Goal: Task Accomplishment & Management: Manage account settings

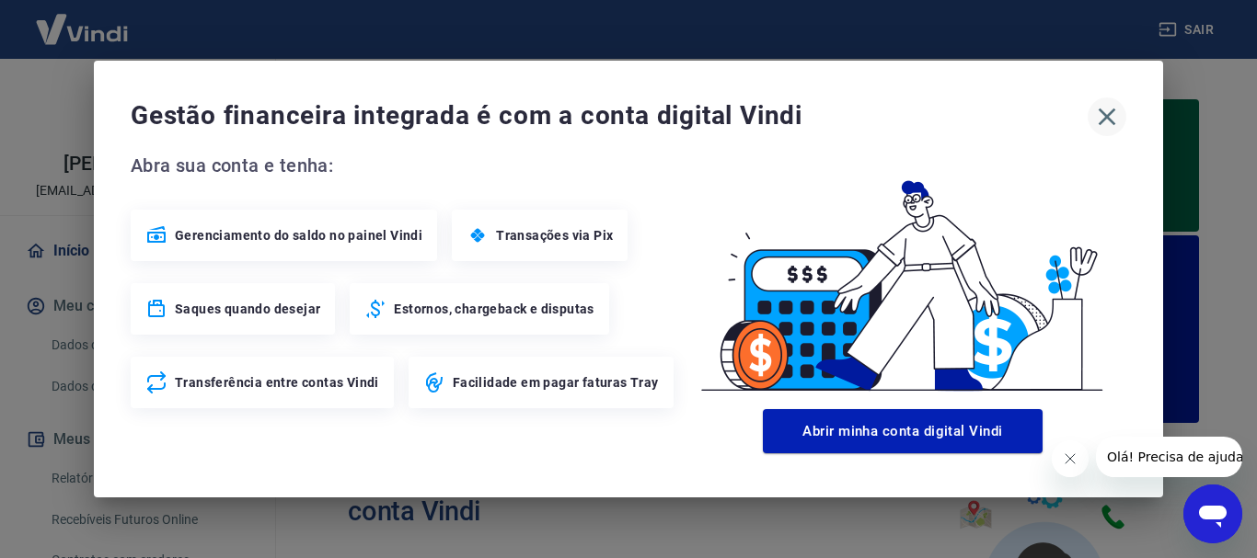
click at [1106, 120] on icon "button" at bounding box center [1106, 116] width 29 height 29
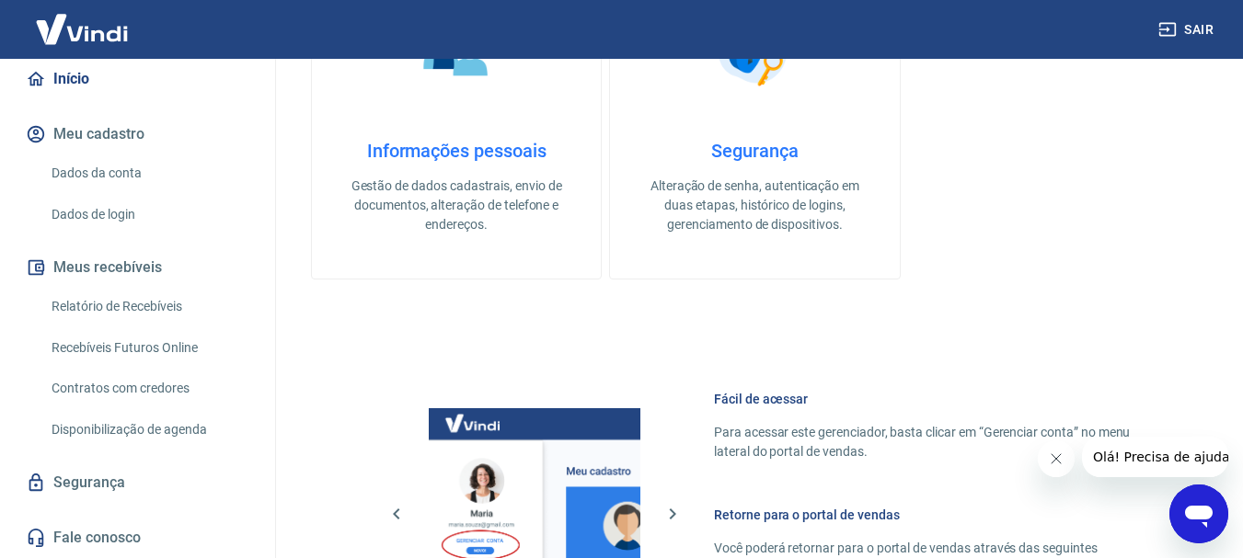
scroll to position [828, 0]
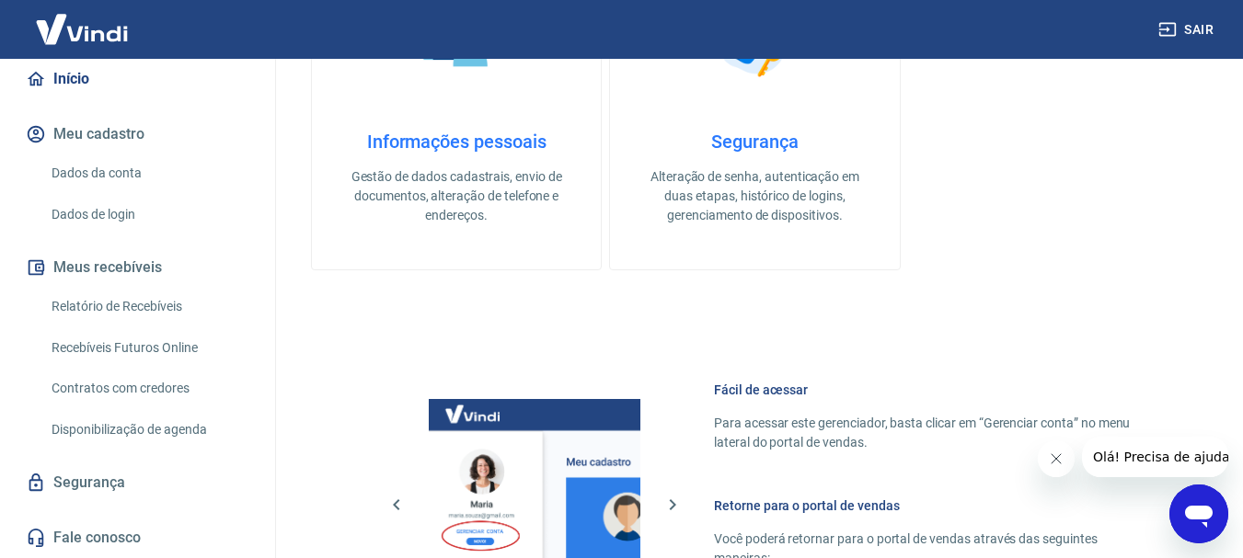
click at [131, 351] on link "Recebíveis Futuros Online" at bounding box center [148, 348] width 209 height 38
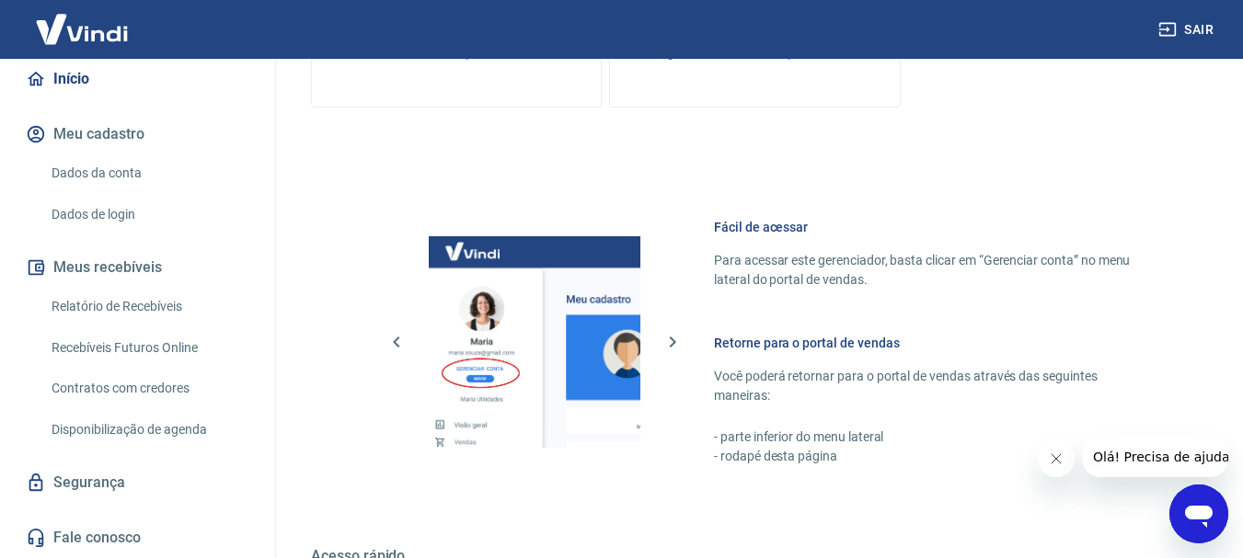
scroll to position [1012, 0]
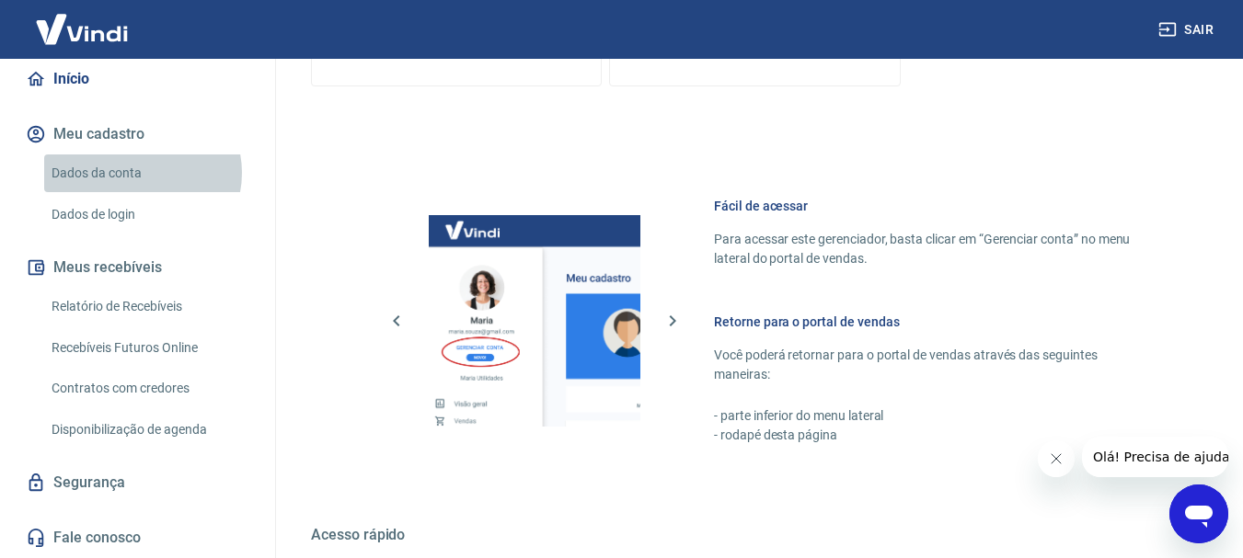
click at [141, 173] on link "Dados da conta" at bounding box center [148, 174] width 209 height 38
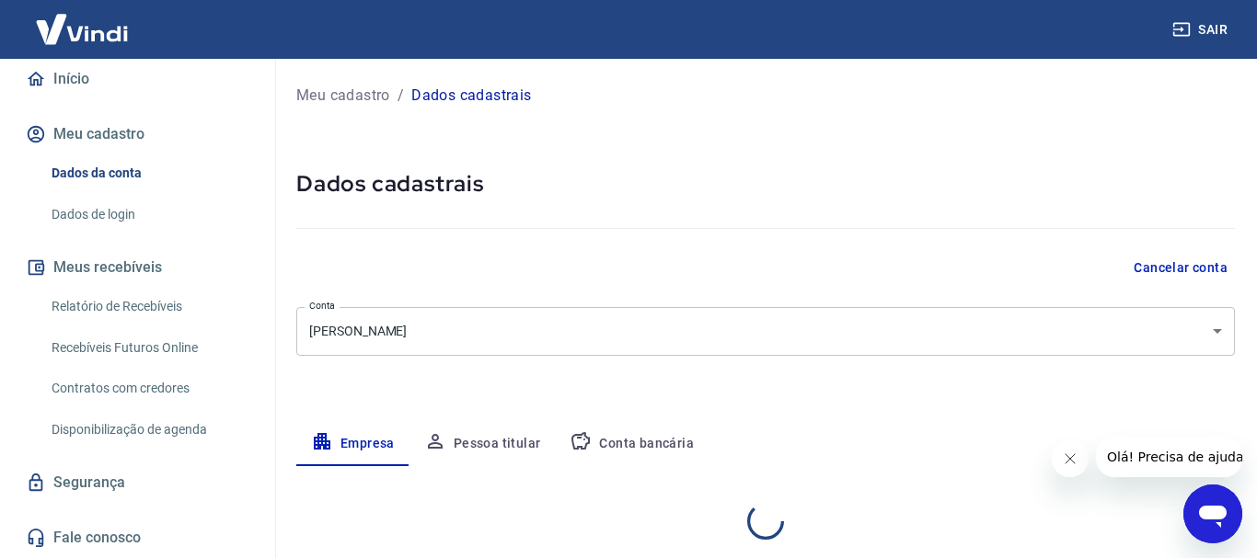
select select "ES"
select select "business"
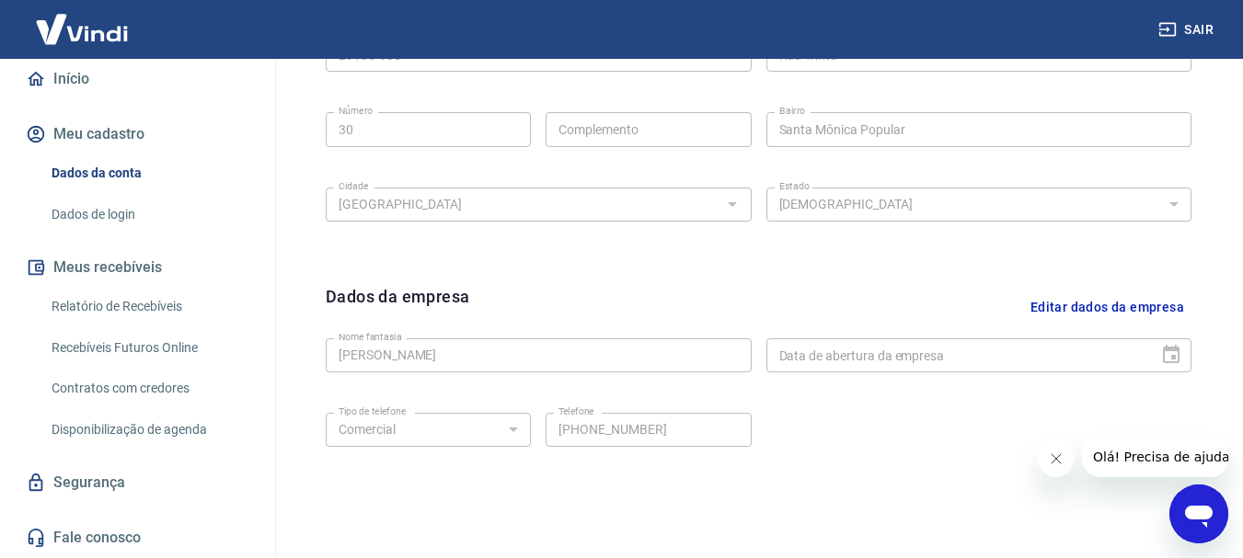
scroll to position [676, 0]
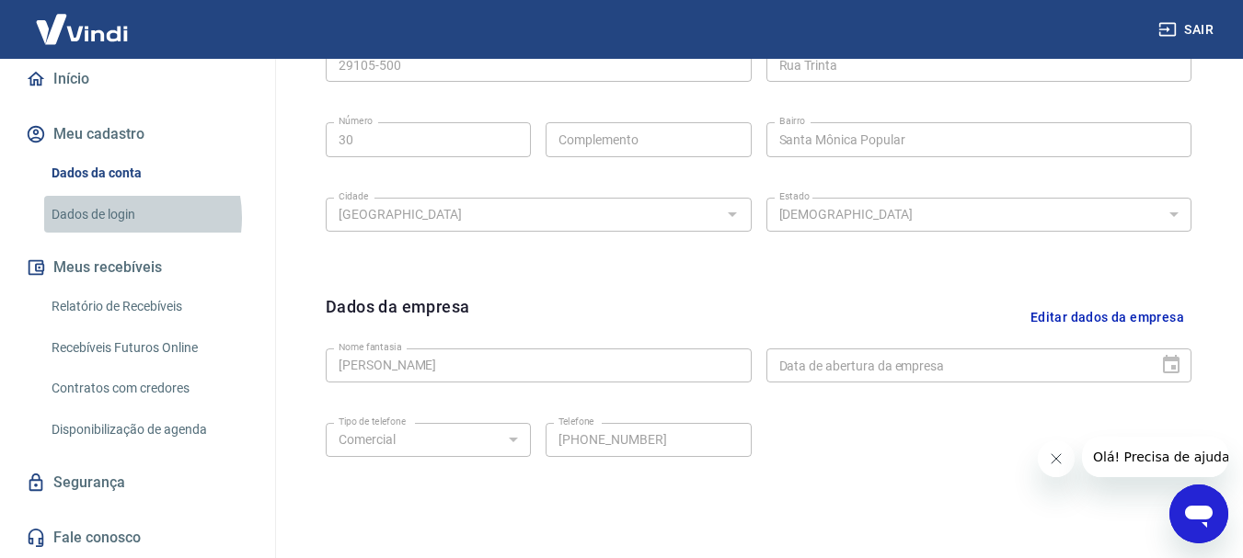
click at [118, 217] on link "Dados de login" at bounding box center [148, 215] width 209 height 38
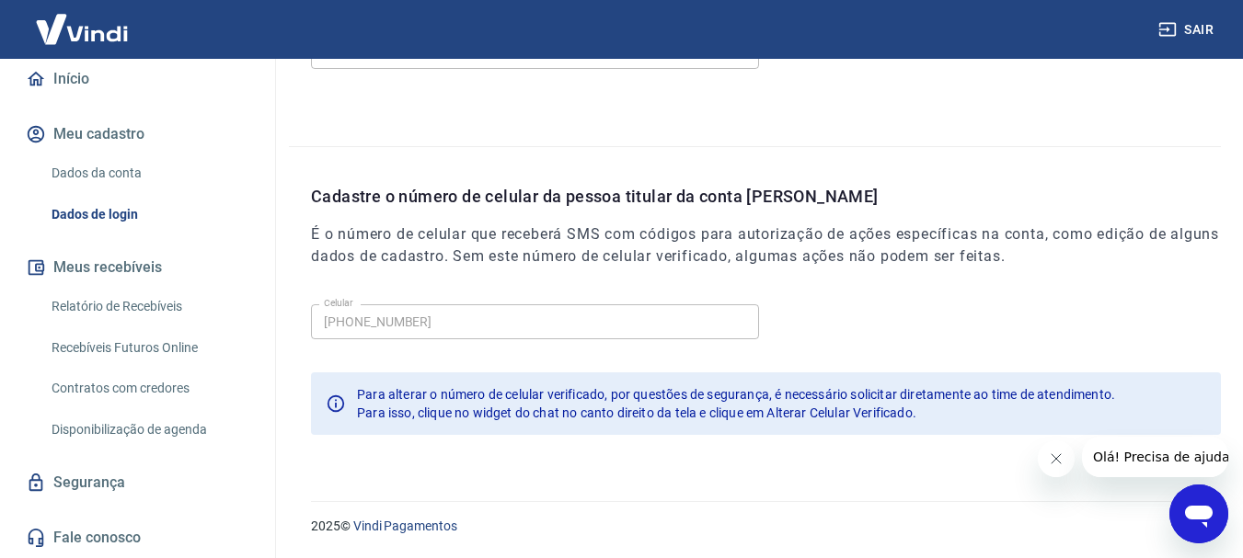
scroll to position [620, 0]
click at [146, 308] on link "Relatório de Recebíveis" at bounding box center [148, 307] width 209 height 38
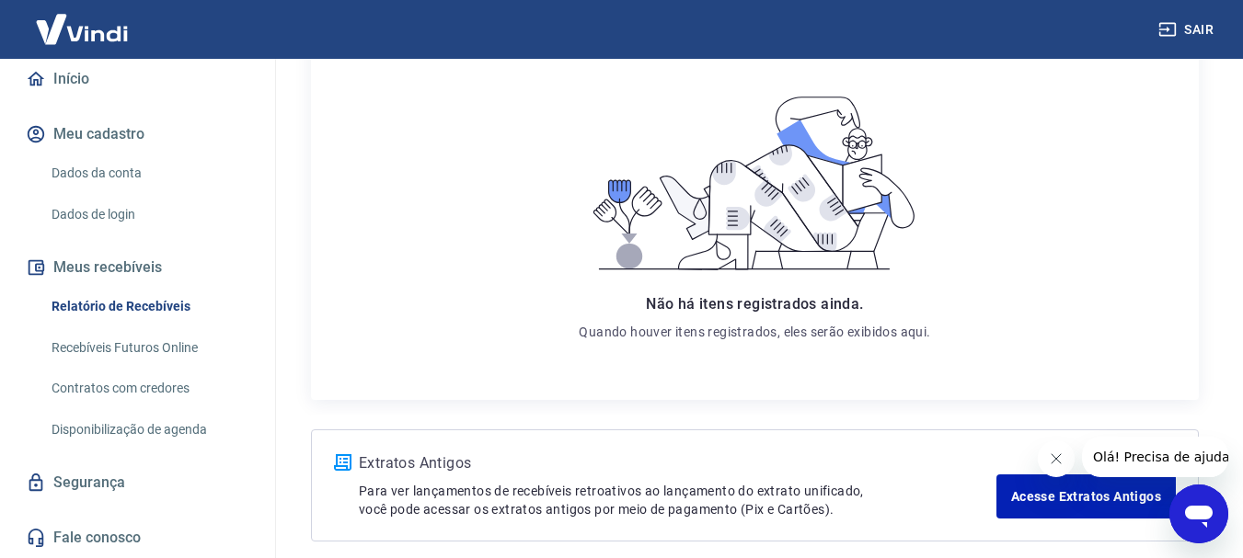
scroll to position [355, 0]
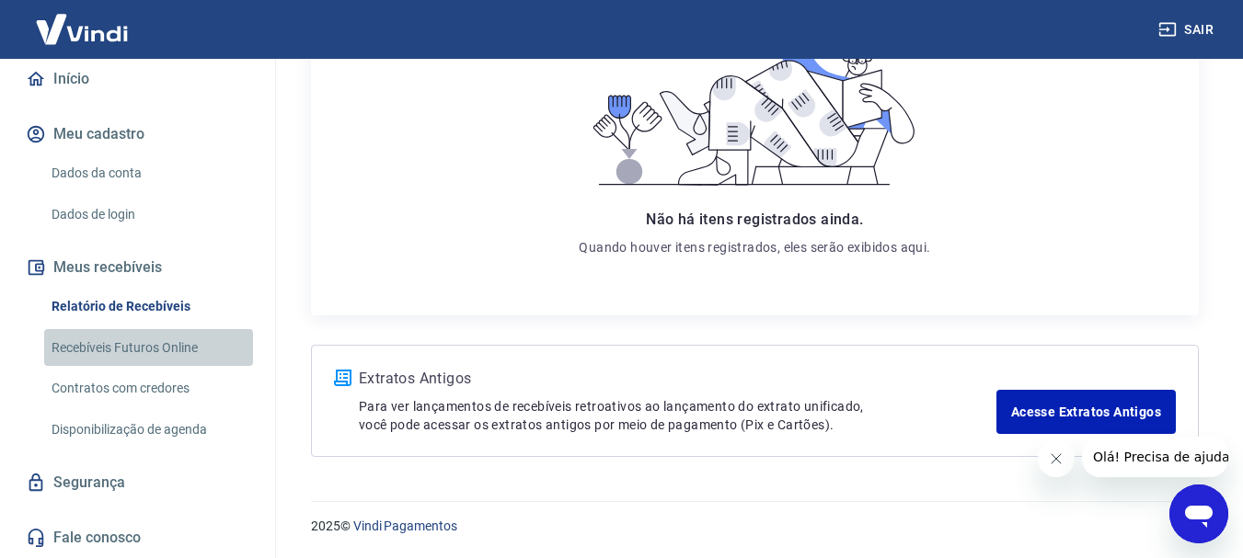
click at [155, 354] on link "Recebíveis Futuros Online" at bounding box center [148, 348] width 209 height 38
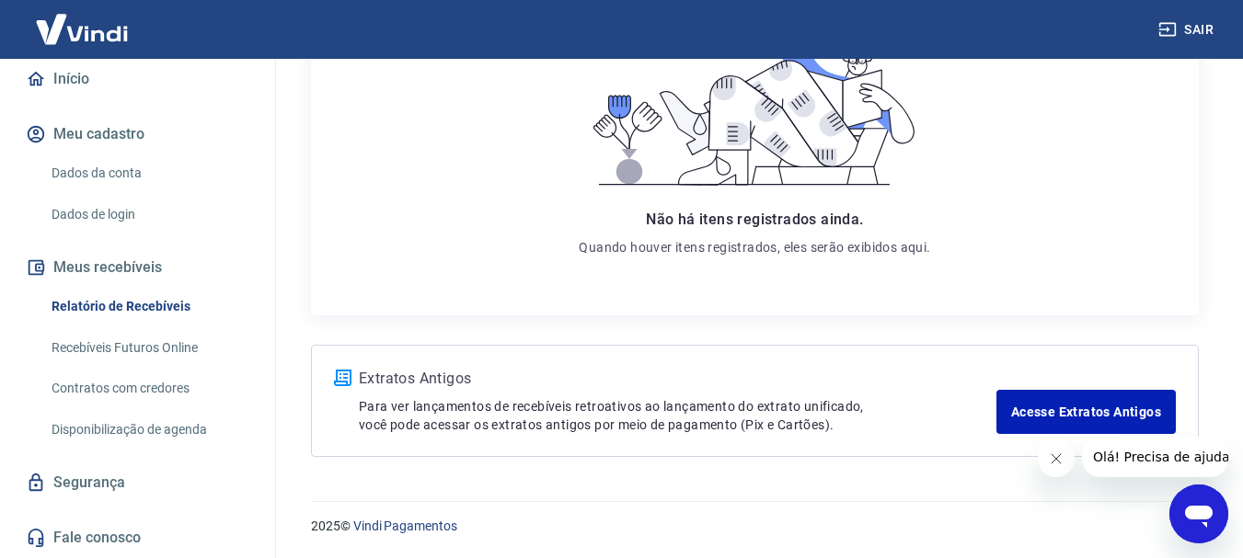
scroll to position [191, 0]
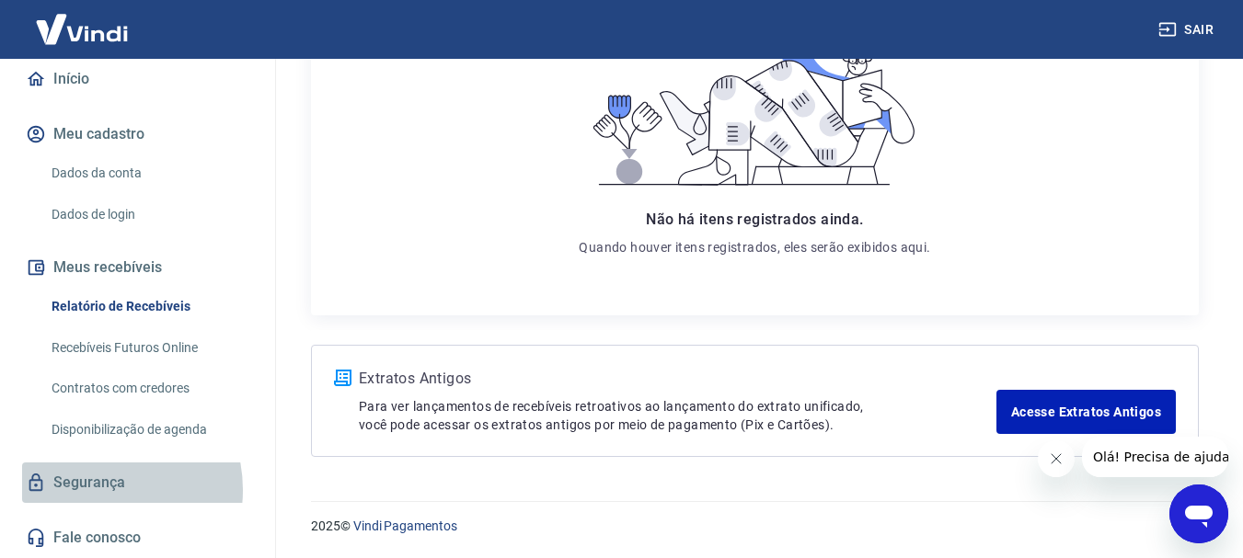
click at [91, 490] on link "Segurança" at bounding box center [137, 483] width 231 height 40
